Goal: Transaction & Acquisition: Purchase product/service

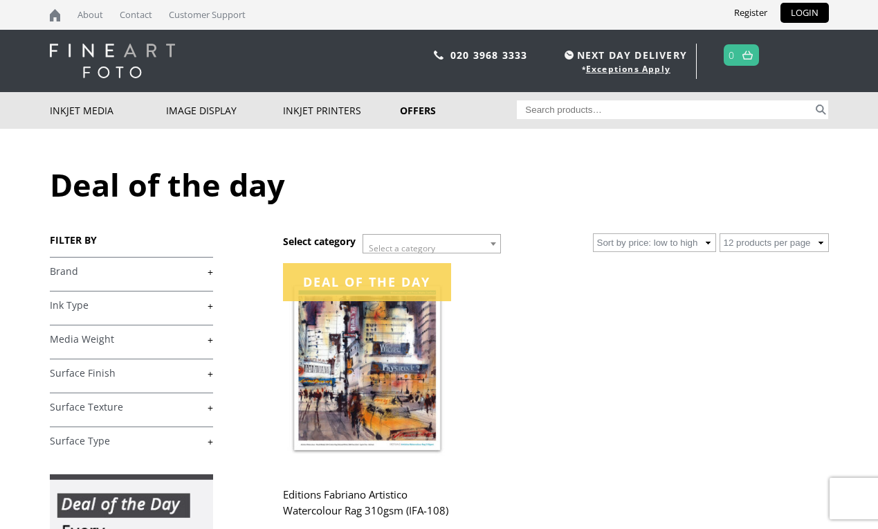
scroll to position [197, 0]
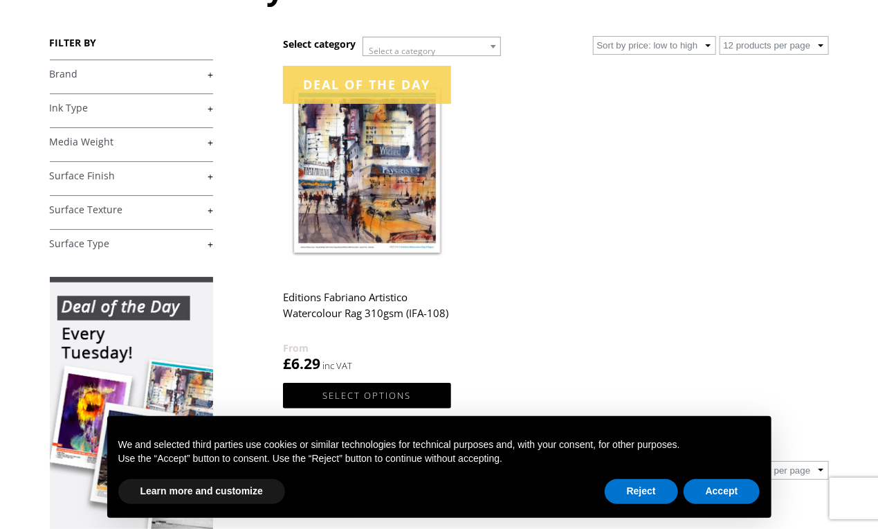
click at [354, 167] on img at bounding box center [366, 171] width 167 height 210
click at [713, 504] on button "Accept" at bounding box center [721, 491] width 77 height 25
click at [713, 492] on button "Accept" at bounding box center [721, 491] width 77 height 25
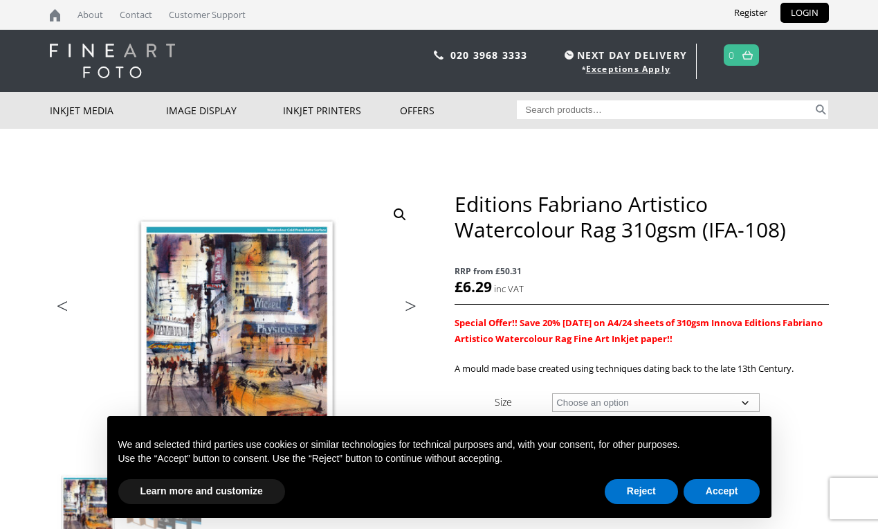
click at [713, 493] on button "Accept" at bounding box center [721, 491] width 77 height 25
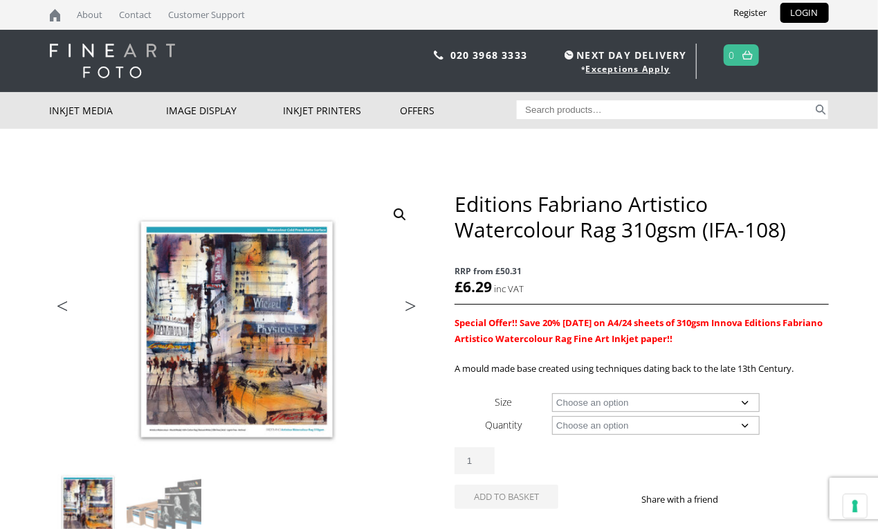
click at [675, 394] on select "Choose an option A4 Sheet A3 Sheet A3+ Sheet A2 Sheet 17" Wide Roll 24" Wide Ro…" at bounding box center [656, 402] width 208 height 19
select select "a4-sheet"
select select "25-sheets"
select select "a4-sheet"
select select "25-sheets"
